Goal: Find specific page/section: Find specific page/section

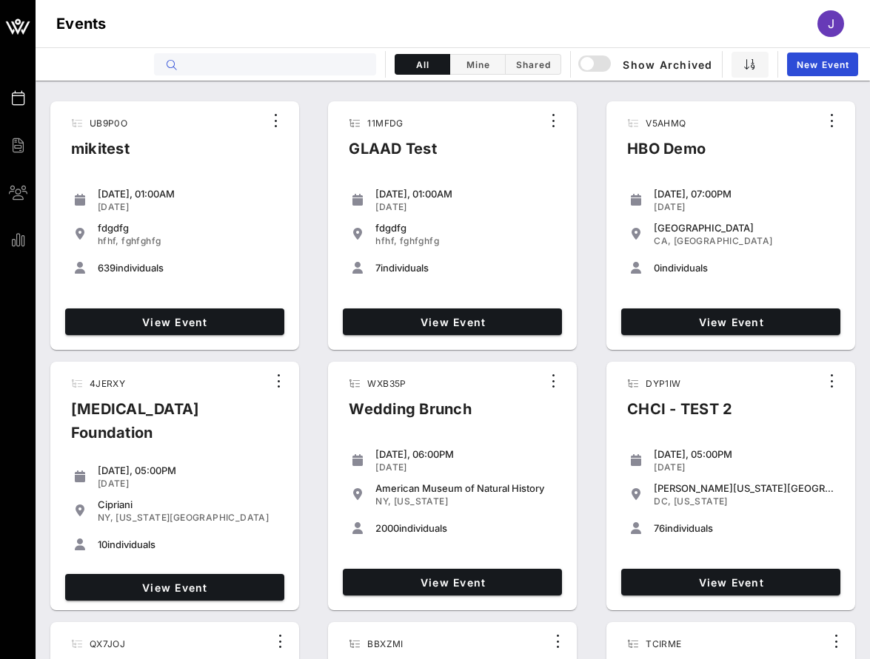
click at [355, 63] on input "text" at bounding box center [276, 64] width 184 height 19
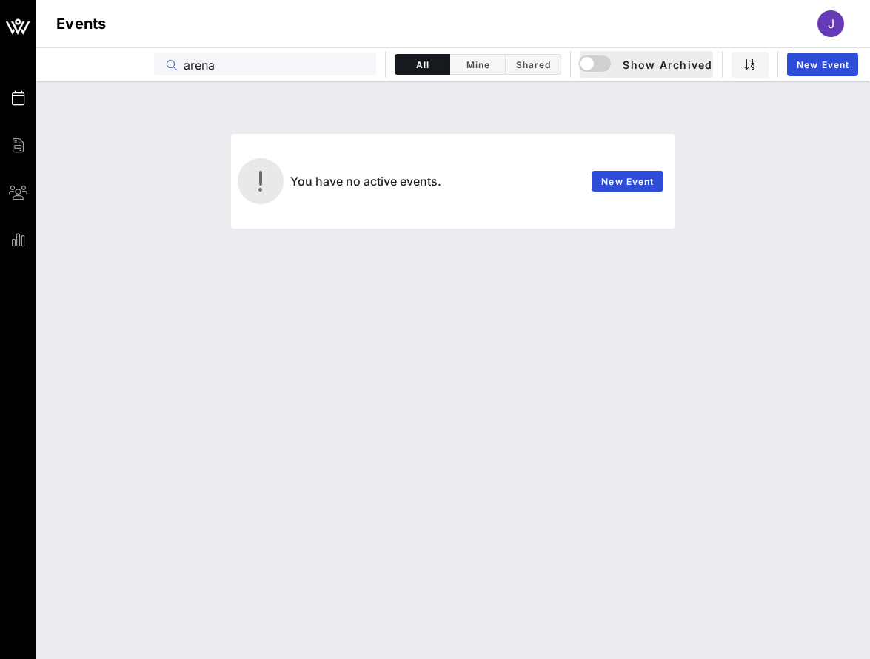
type input "arena"
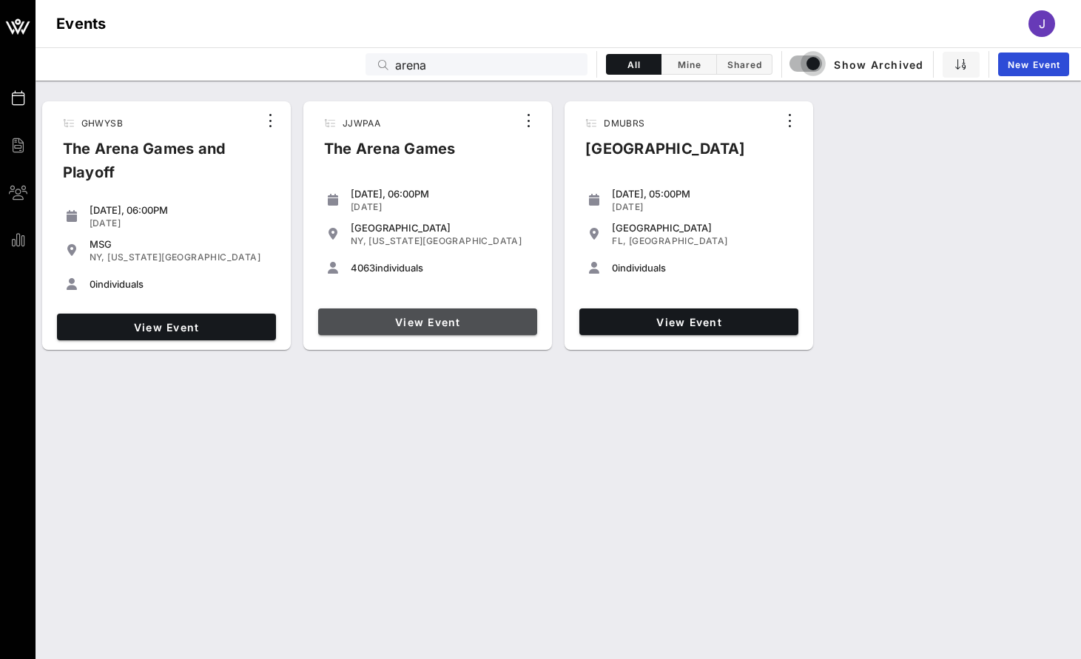
click at [471, 324] on span "View Event" at bounding box center [427, 322] width 207 height 13
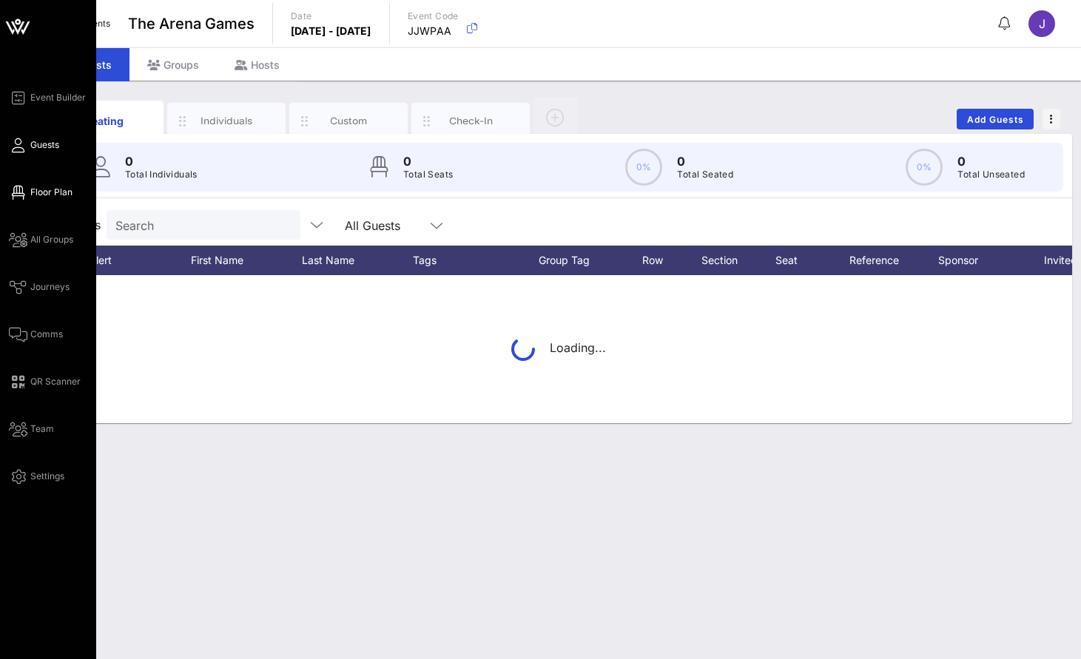
click at [46, 189] on span "Floor Plan" at bounding box center [51, 192] width 42 height 13
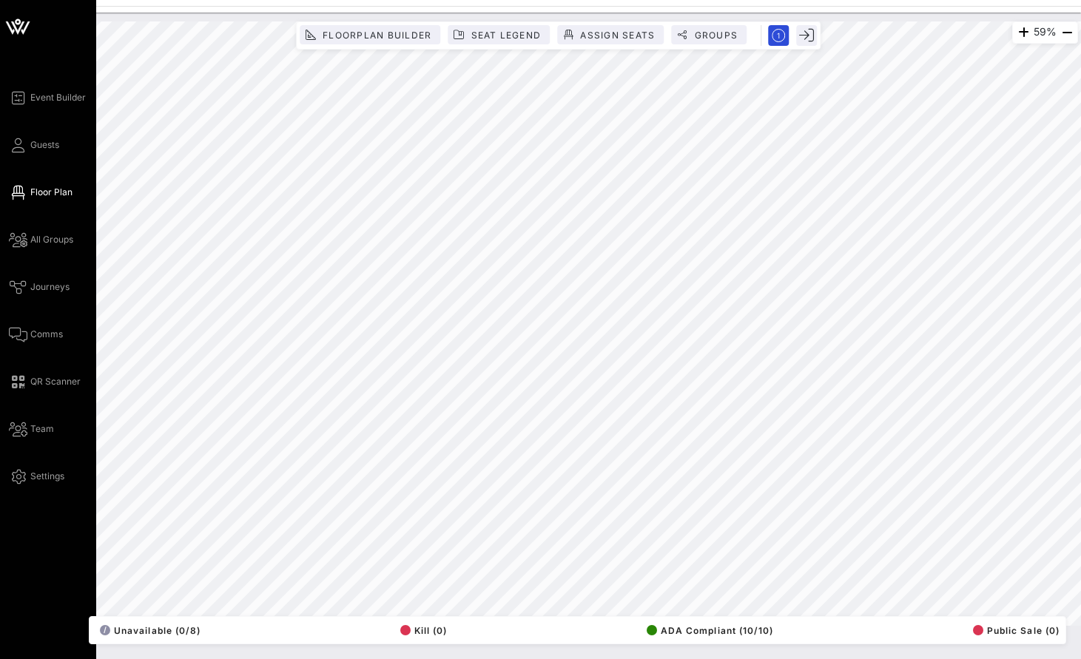
click at [11, 34] on icon at bounding box center [18, 27] width 36 height 36
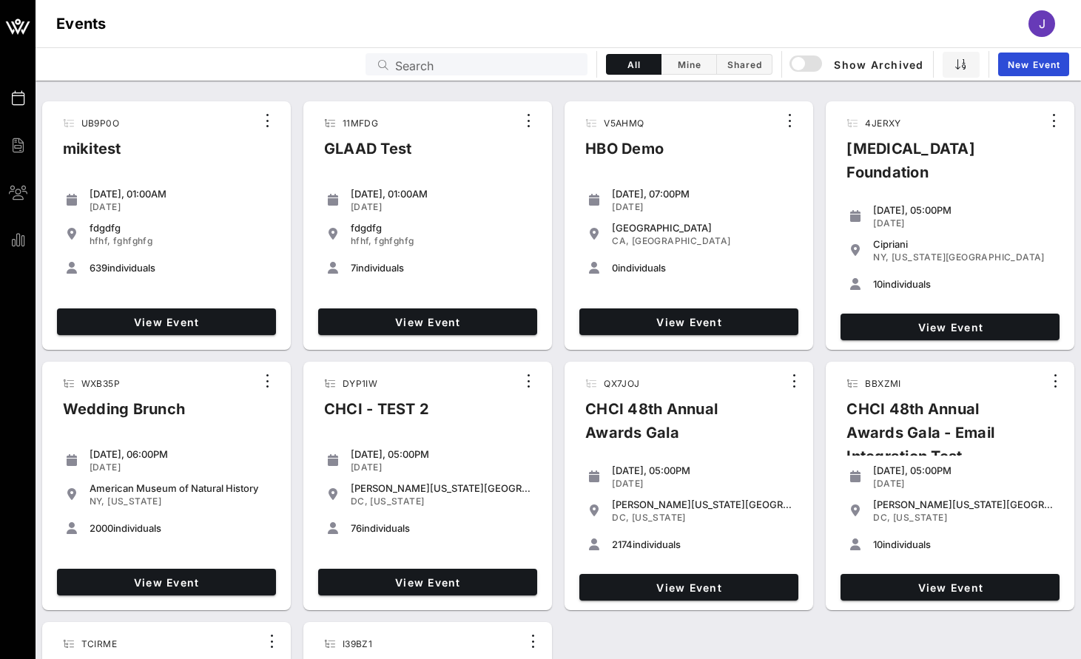
click at [467, 64] on input "Search" at bounding box center [487, 64] width 184 height 19
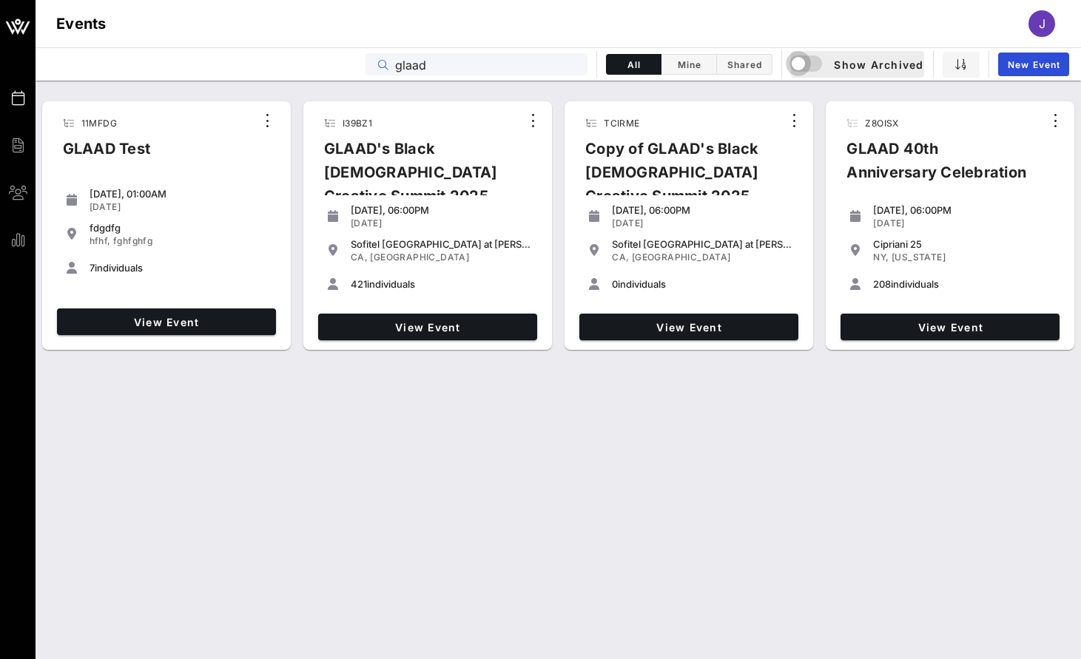
type input "glaad"
click at [794, 64] on div "button" at bounding box center [798, 63] width 21 height 21
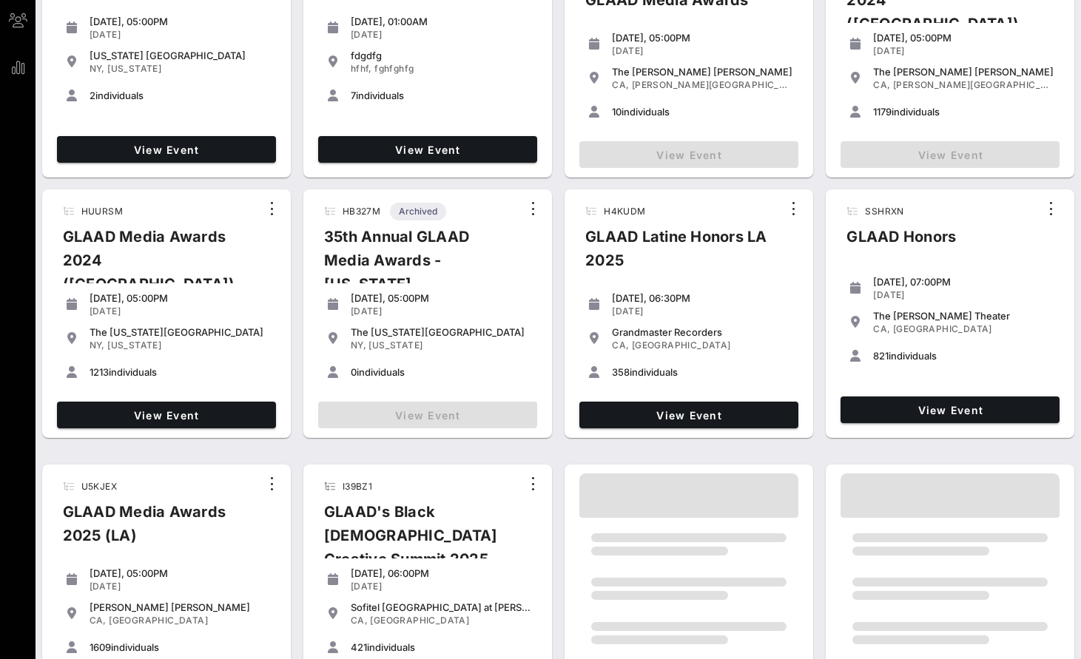
scroll to position [218, 0]
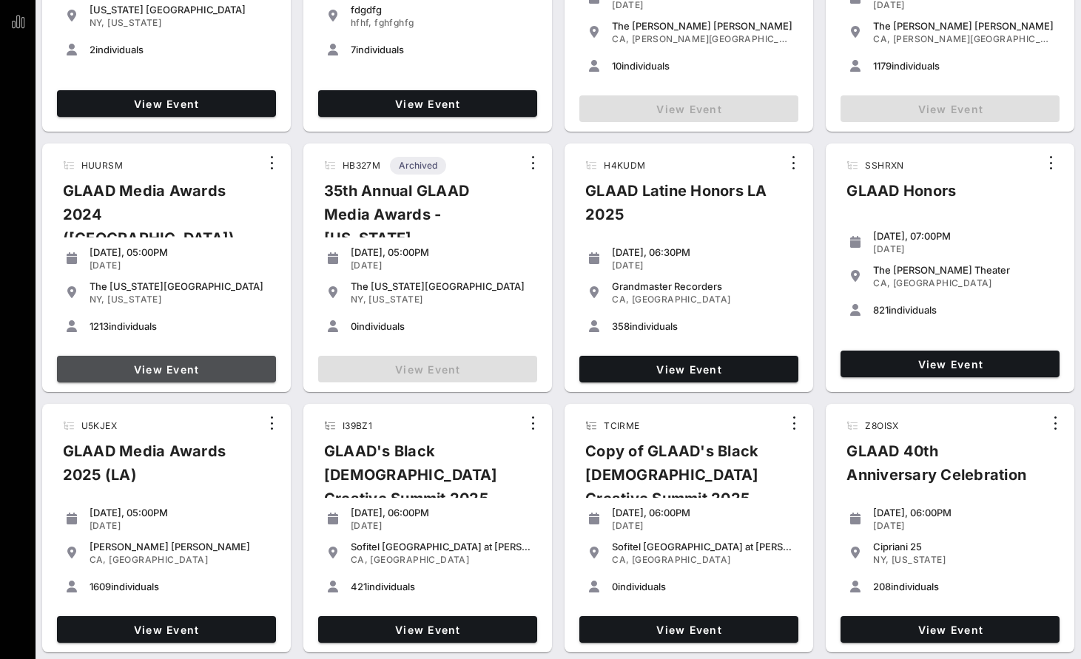
click at [181, 372] on span "View Event" at bounding box center [166, 369] width 207 height 13
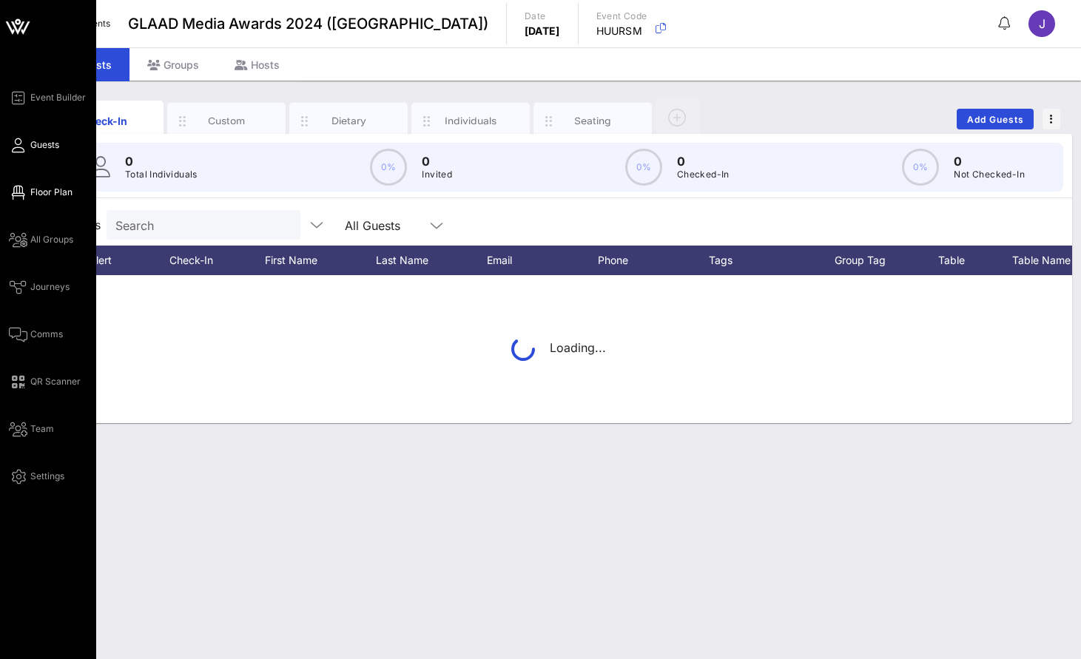
click at [29, 195] on link "Floor Plan" at bounding box center [41, 193] width 64 height 18
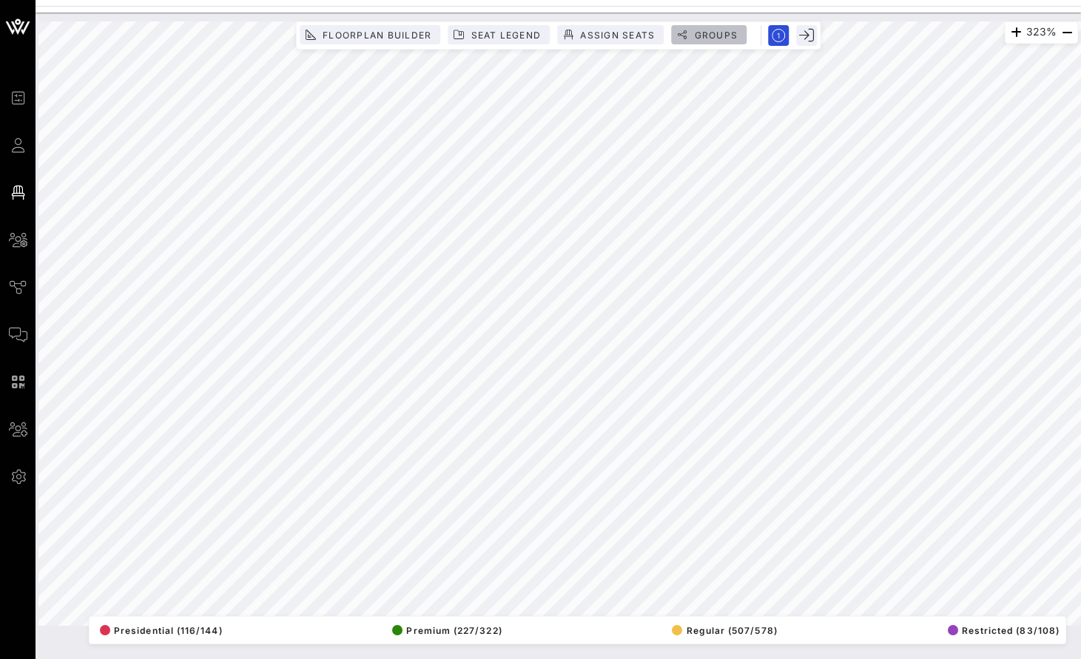
click at [704, 34] on span "Groups" at bounding box center [716, 35] width 44 height 11
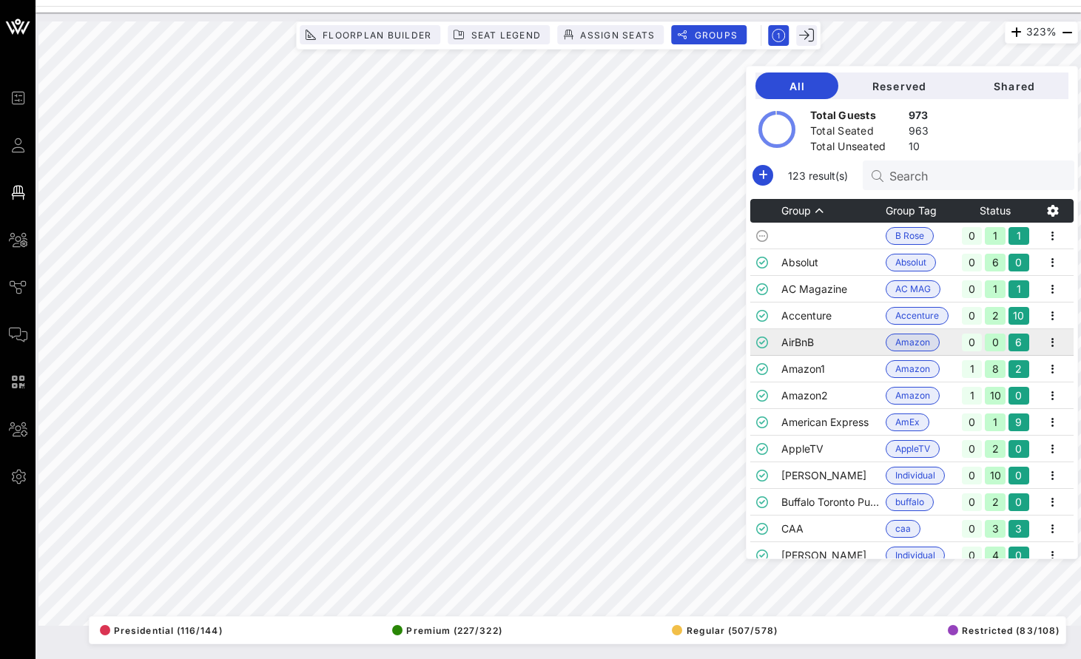
click at [850, 344] on td "AirBnB" at bounding box center [834, 342] width 104 height 27
click at [840, 456] on td "AppleTV" at bounding box center [834, 449] width 104 height 27
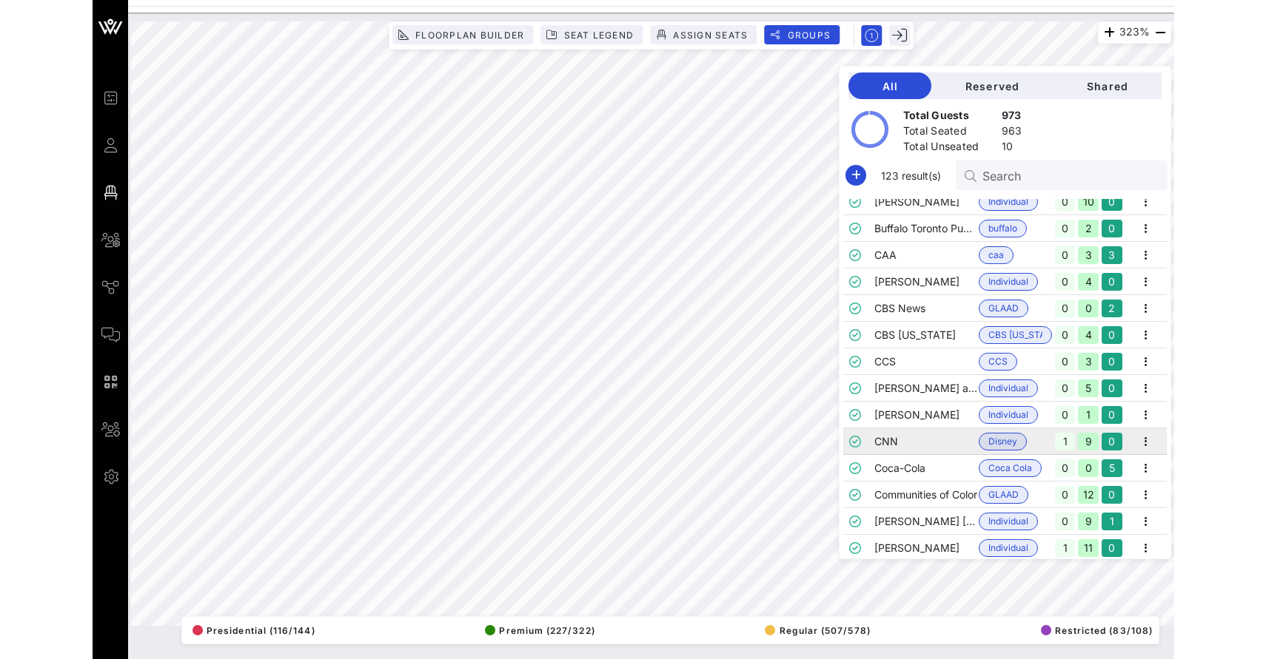
scroll to position [277, 0]
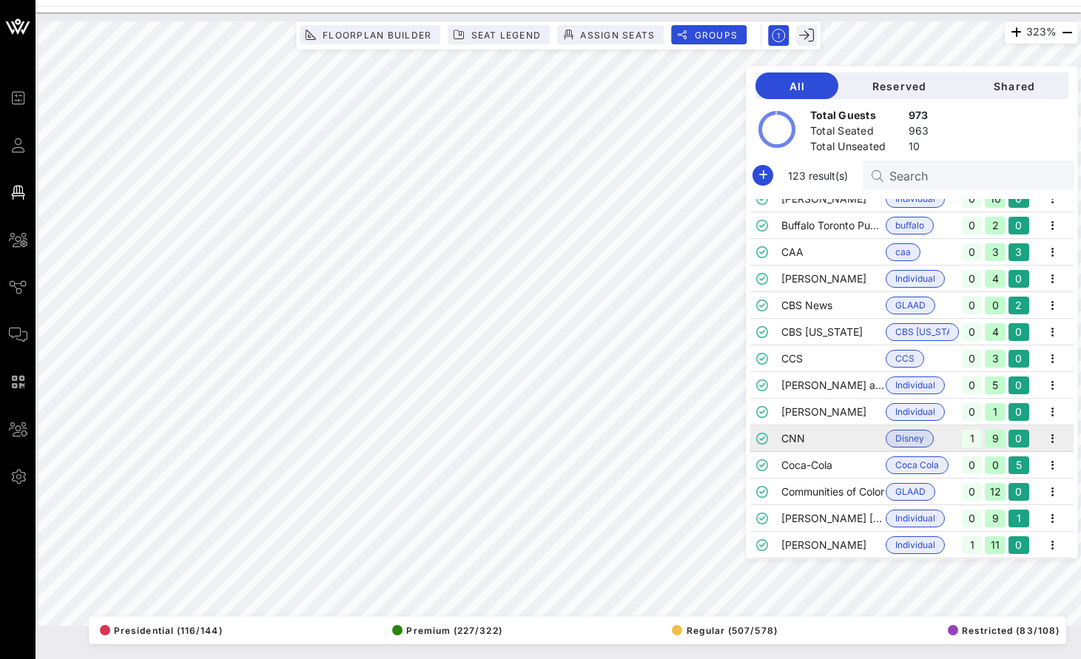
click at [850, 436] on td "CNN" at bounding box center [834, 439] width 104 height 27
click at [854, 466] on td "Coca-Cola" at bounding box center [834, 465] width 104 height 27
drag, startPoint x: 1212, startPoint y: 61, endPoint x: 1265, endPoint y: 61, distance: 53.3
click at [869, 61] on html "Event Builder Guests Floor Plan All Groups Journeys Comms QR Scanner Team Setti…" at bounding box center [540, 329] width 1081 height 659
